Goal: Information Seeking & Learning: Check status

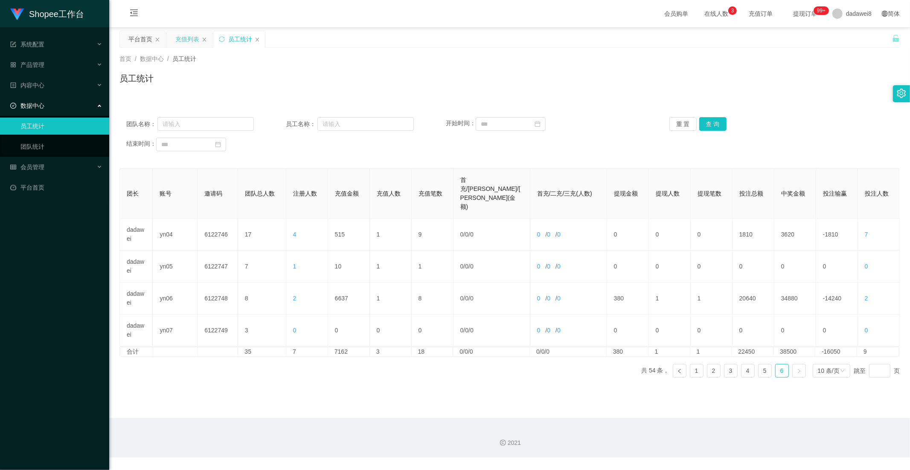
click at [188, 42] on div "充值列表" at bounding box center [187, 39] width 24 height 16
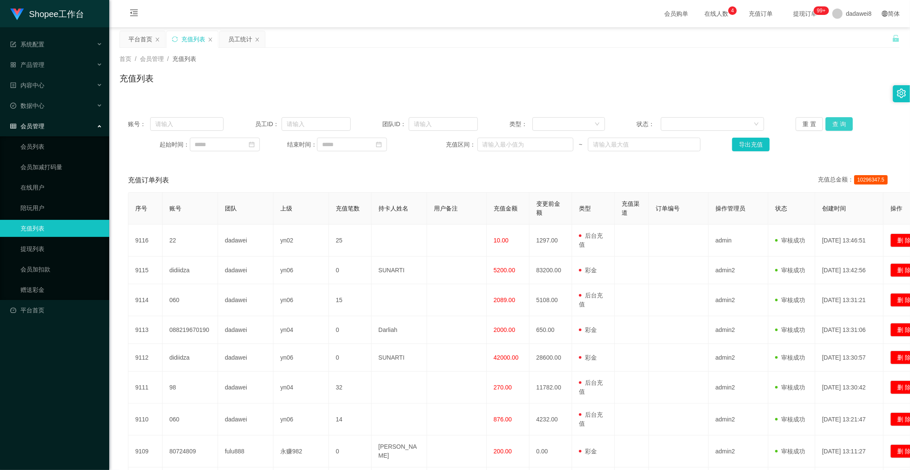
click at [839, 124] on button "查 询" at bounding box center [838, 124] width 27 height 14
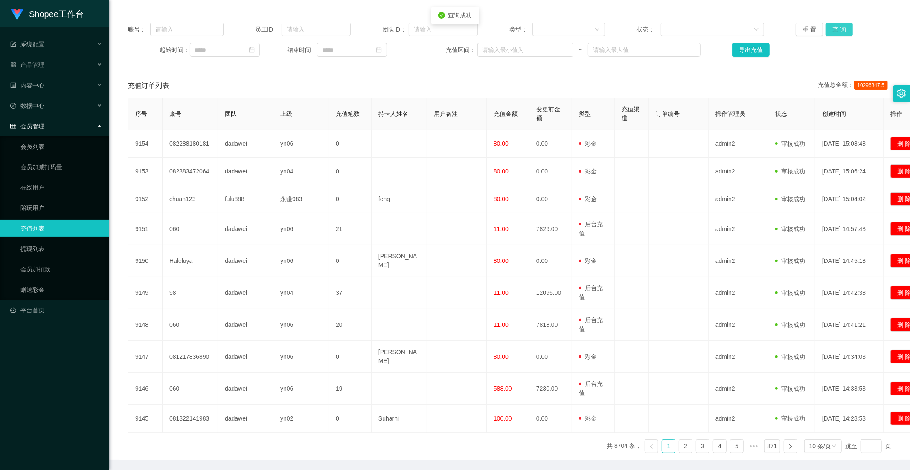
scroll to position [116, 0]
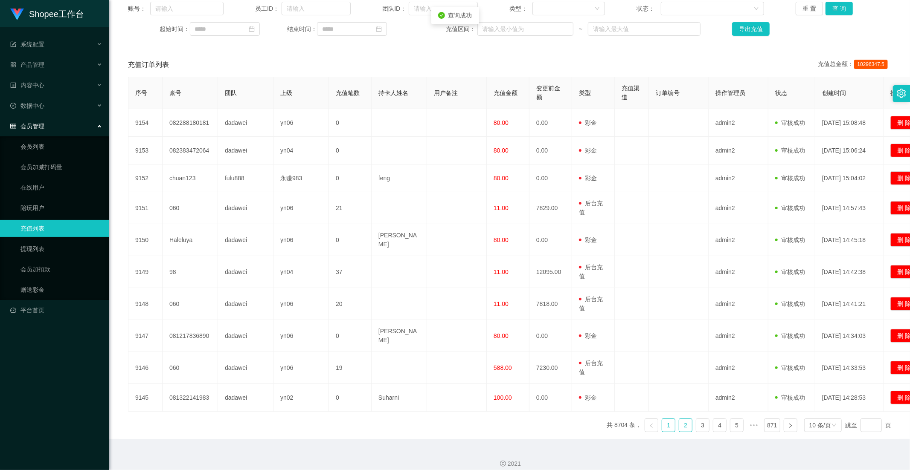
click at [679, 419] on link "2" at bounding box center [685, 425] width 13 height 13
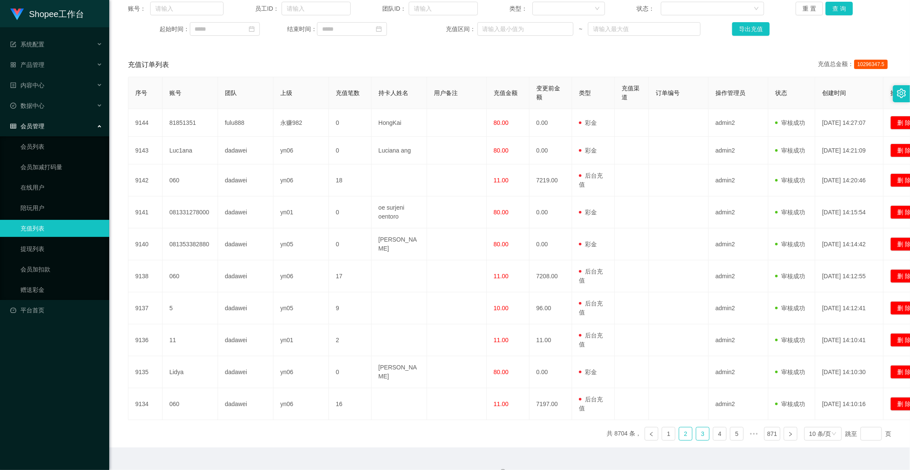
click at [702, 438] on link "3" at bounding box center [702, 434] width 13 height 13
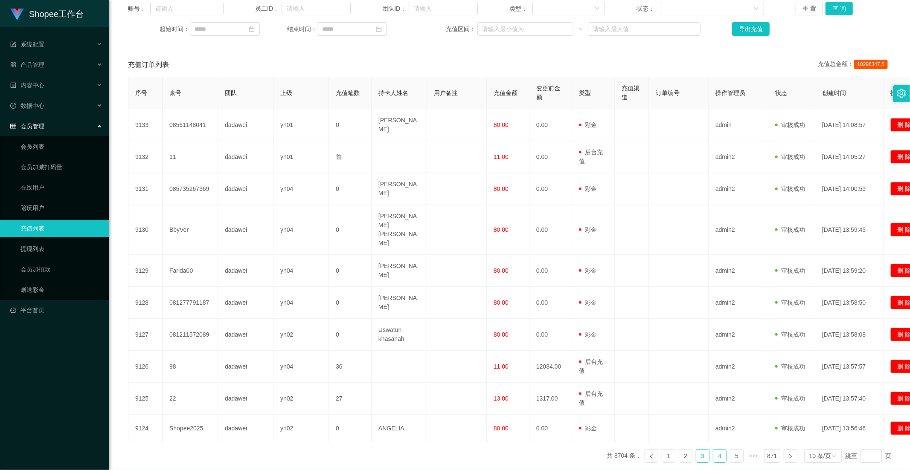
click at [715, 450] on link "4" at bounding box center [719, 456] width 13 height 13
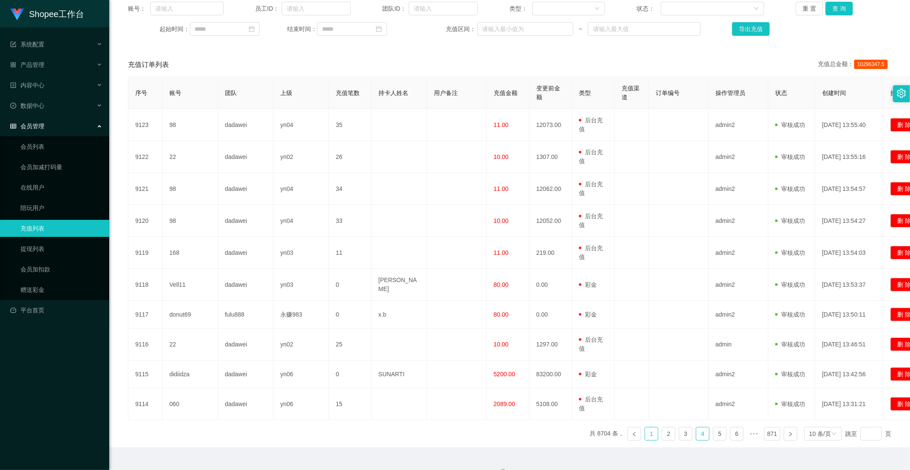
click at [652, 432] on link "1" at bounding box center [651, 434] width 13 height 13
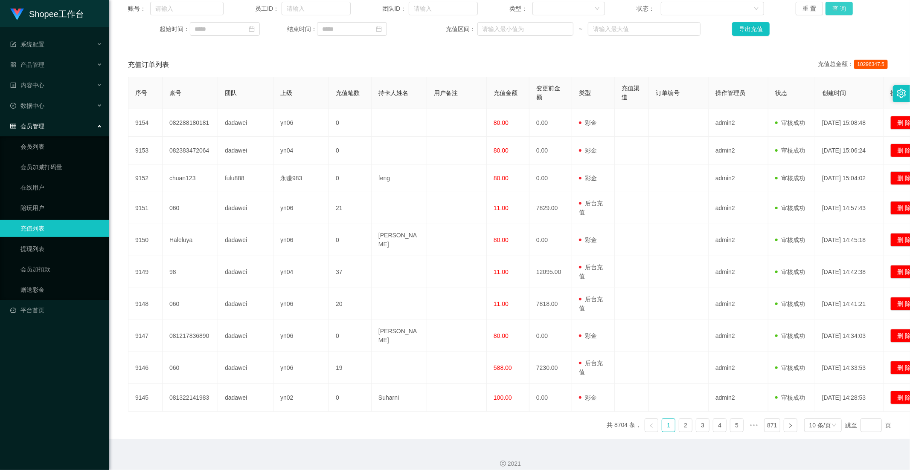
click at [841, 9] on button "查 询" at bounding box center [838, 9] width 27 height 14
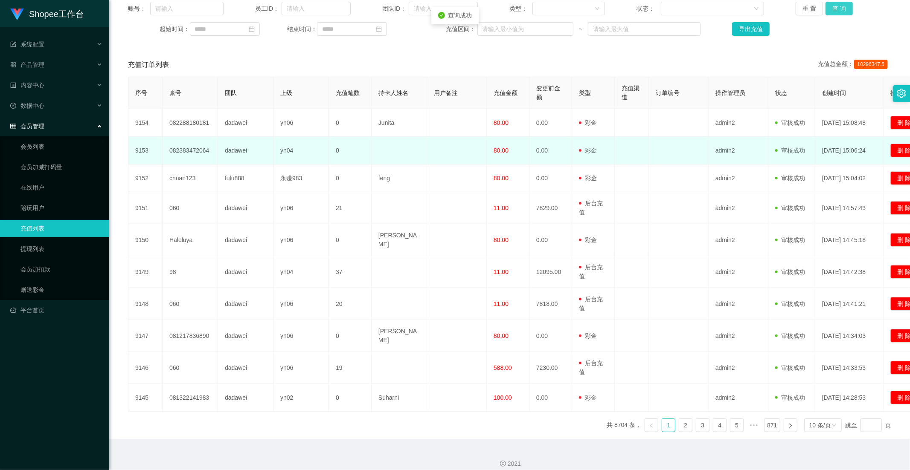
scroll to position [20, 0]
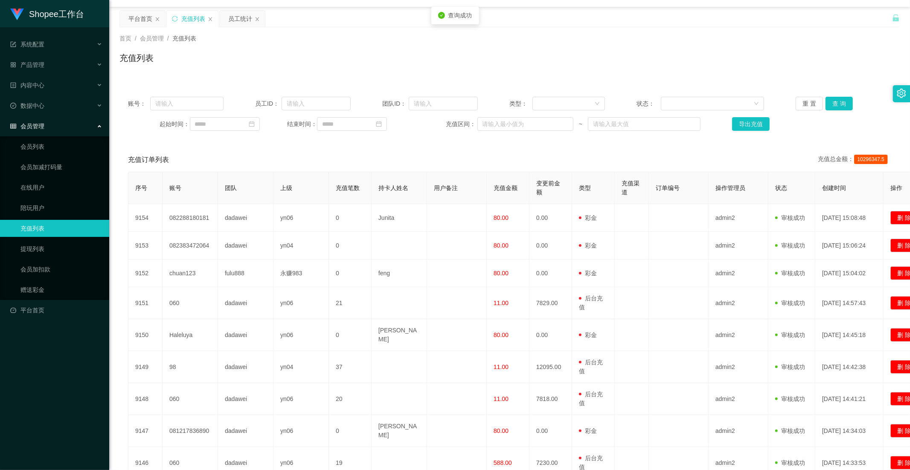
click at [237, 27] on div "首页 / 会员管理 / 充值列表 / 充值列表" at bounding box center [509, 52] width 801 height 51
drag, startPoint x: 240, startPoint y: 21, endPoint x: 353, endPoint y: 126, distance: 154.5
click at [240, 21] on div "员工统计" at bounding box center [240, 19] width 24 height 16
